Goal: Task Accomplishment & Management: Manage account settings

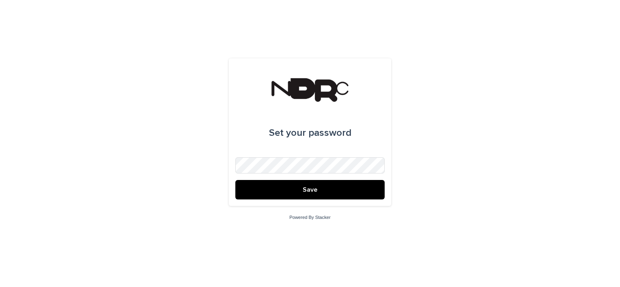
click at [352, 201] on div "Set your password Save" at bounding box center [310, 132] width 162 height 148
click at [353, 190] on button "Save" at bounding box center [309, 189] width 149 height 19
